Goal: Task Accomplishment & Management: Use online tool/utility

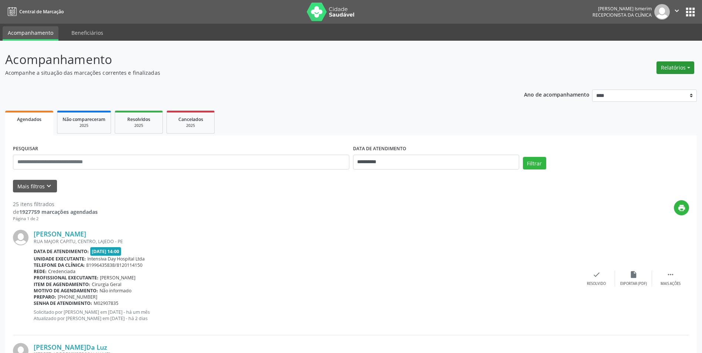
click at [689, 68] on button "Relatórios" at bounding box center [676, 67] width 38 height 13
click at [669, 84] on link "Agendamentos" at bounding box center [655, 83] width 80 height 10
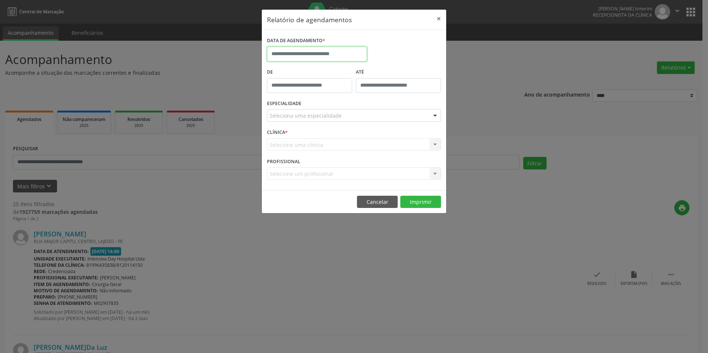
click at [323, 56] on input "text" at bounding box center [317, 54] width 100 height 15
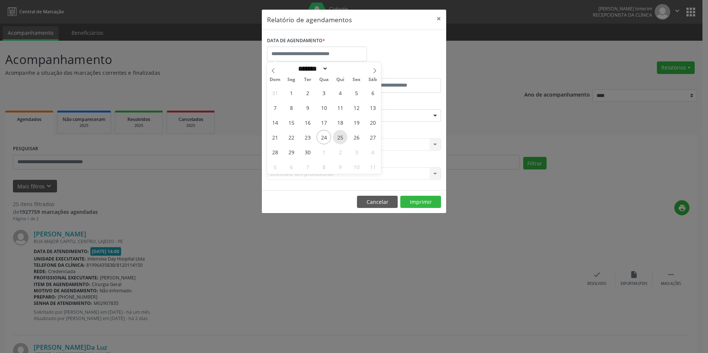
click at [340, 138] on span "25" at bounding box center [340, 137] width 14 height 14
type input "**********"
click at [340, 138] on span "25" at bounding box center [340, 137] width 14 height 14
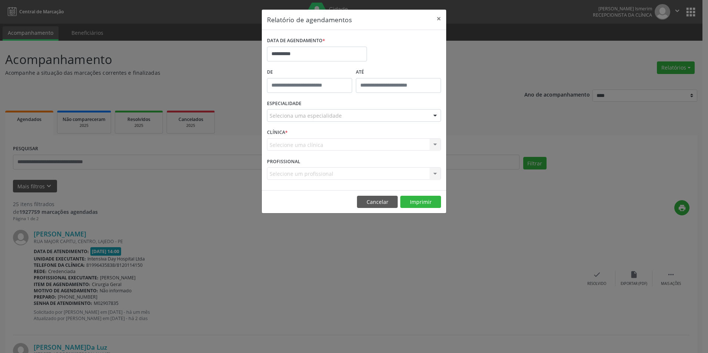
click at [349, 118] on div "Seleciona uma especialidade" at bounding box center [354, 115] width 174 height 13
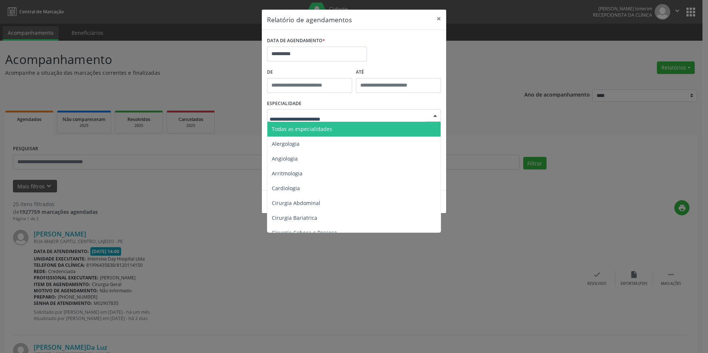
click at [336, 133] on span "Todas as especialidades" at bounding box center [354, 129] width 174 height 15
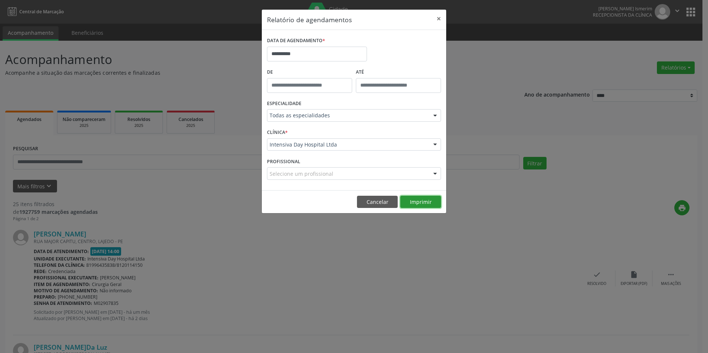
click at [426, 199] on button "Imprimir" at bounding box center [420, 202] width 41 height 13
